Goal: Task Accomplishment & Management: Complete application form

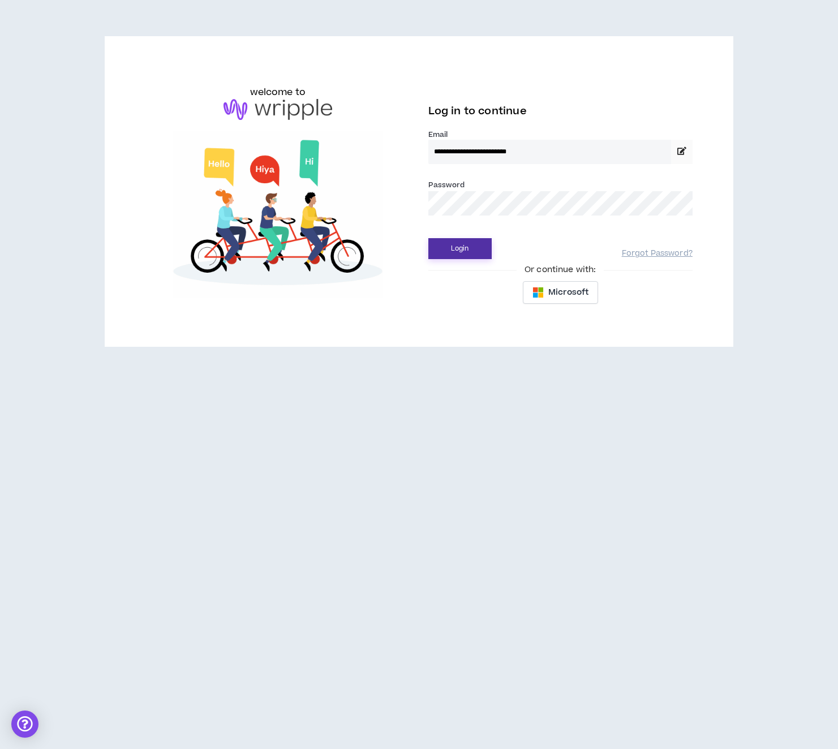
click at [465, 255] on button "Login" at bounding box center [459, 248] width 63 height 21
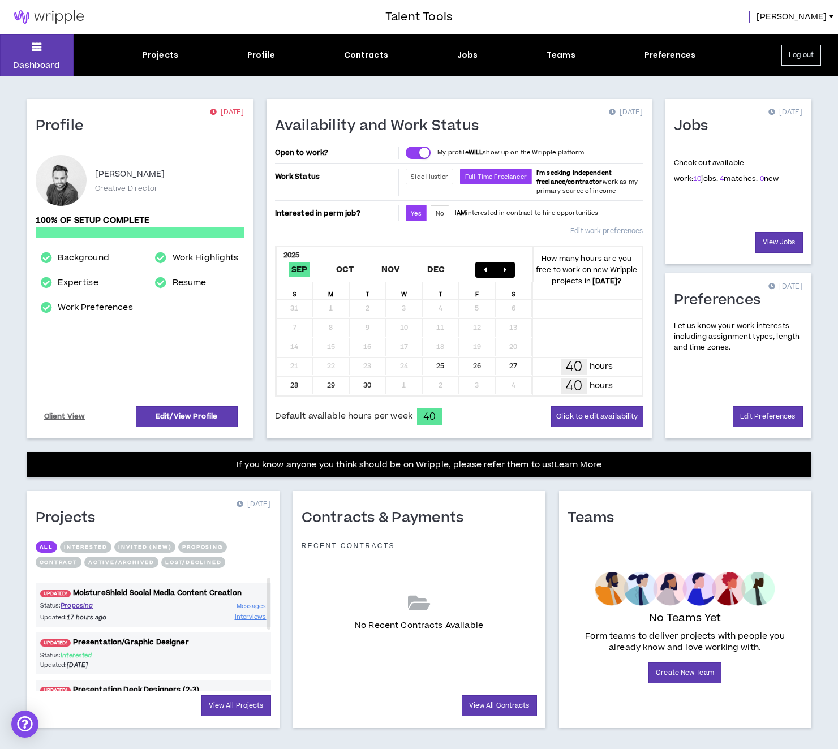
scroll to position [15, 0]
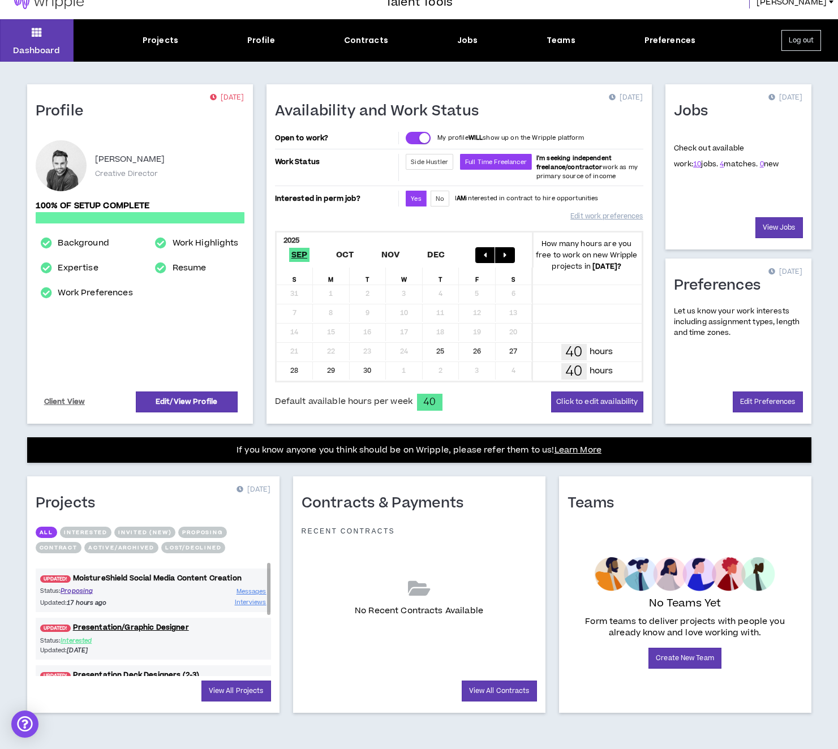
click at [205, 576] on link "UPDATED! MoistureShield Social Media Content Creation" at bounding box center [153, 578] width 235 height 11
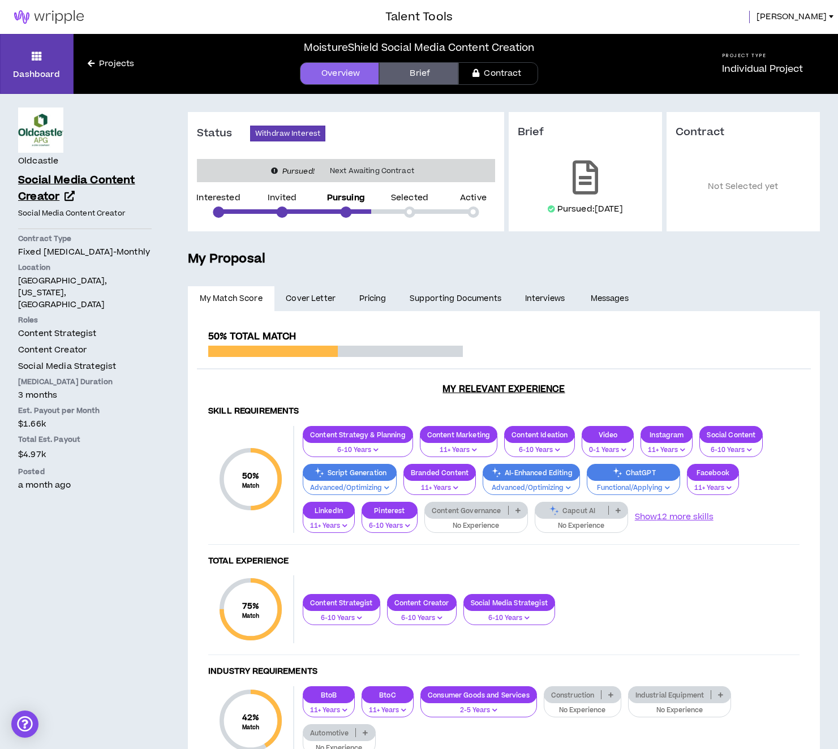
click at [67, 192] on icon at bounding box center [69, 196] width 10 height 10
